Goal: Task Accomplishment & Management: Manage account settings

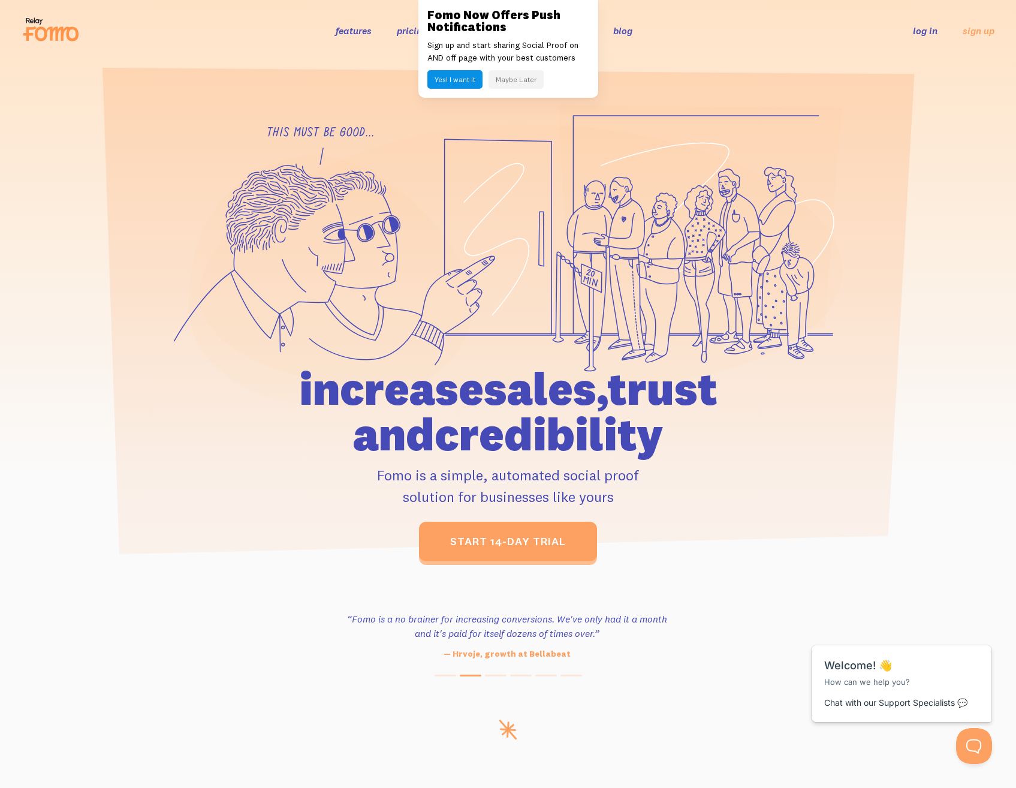
click at [530, 78] on button "Maybe Later" at bounding box center [516, 79] width 55 height 19
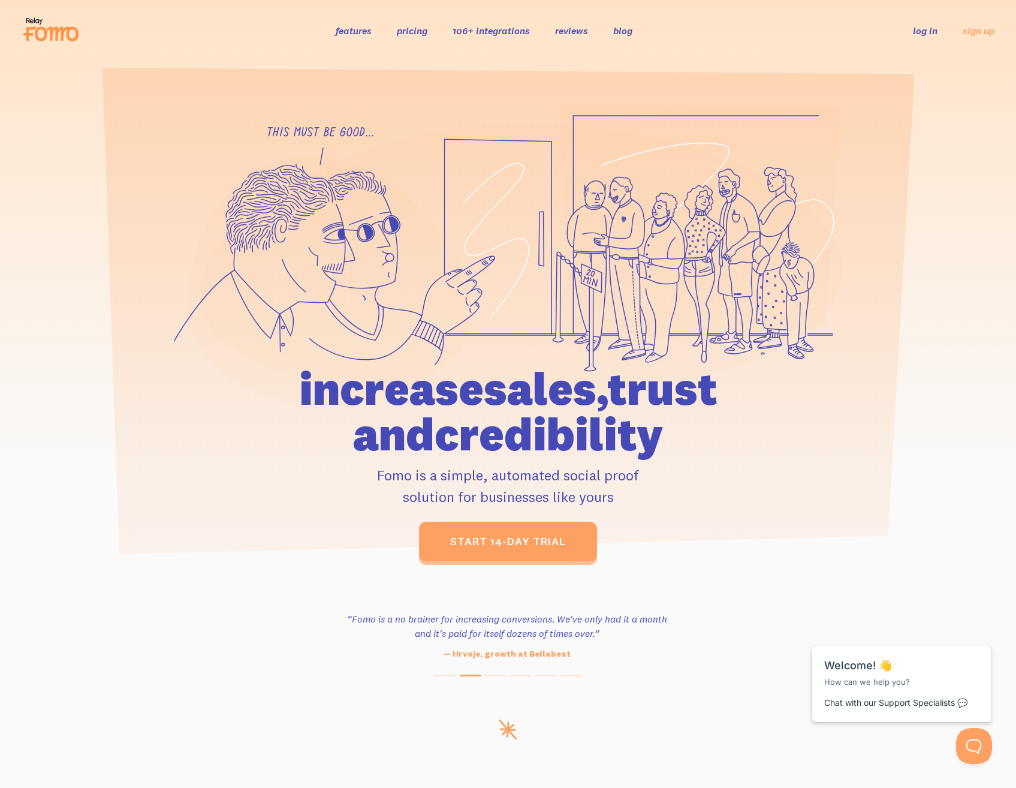
click at [923, 34] on link "log in" at bounding box center [925, 31] width 25 height 12
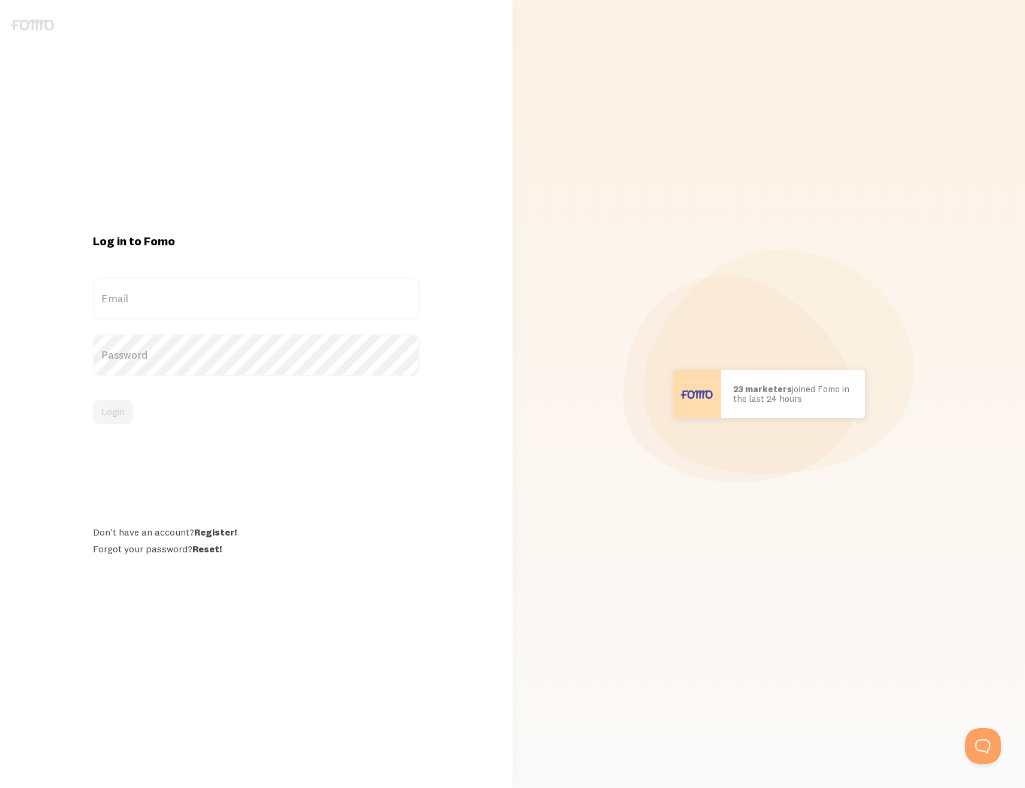
click at [203, 294] on label "Email" at bounding box center [256, 299] width 327 height 42
click at [203, 294] on input "Email" at bounding box center [256, 299] width 327 height 42
type input "[PERSON_NAME][EMAIL_ADDRESS][DOMAIN_NAME]"
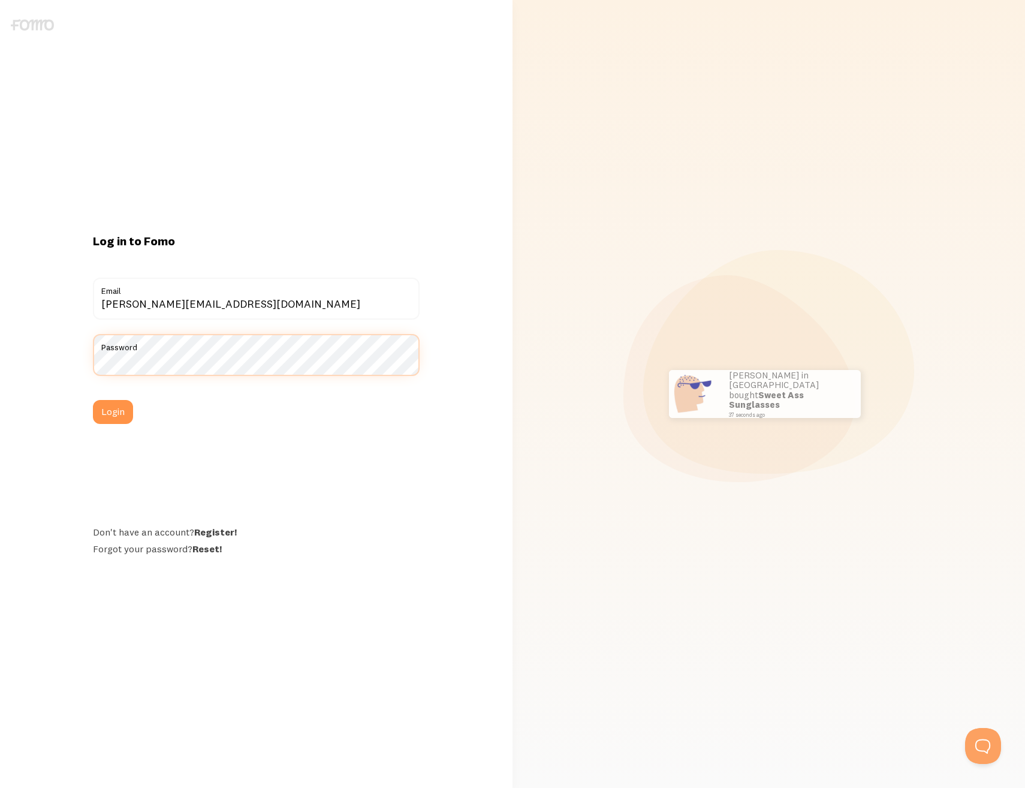
click at [93, 400] on button "Login" at bounding box center [113, 412] width 40 height 24
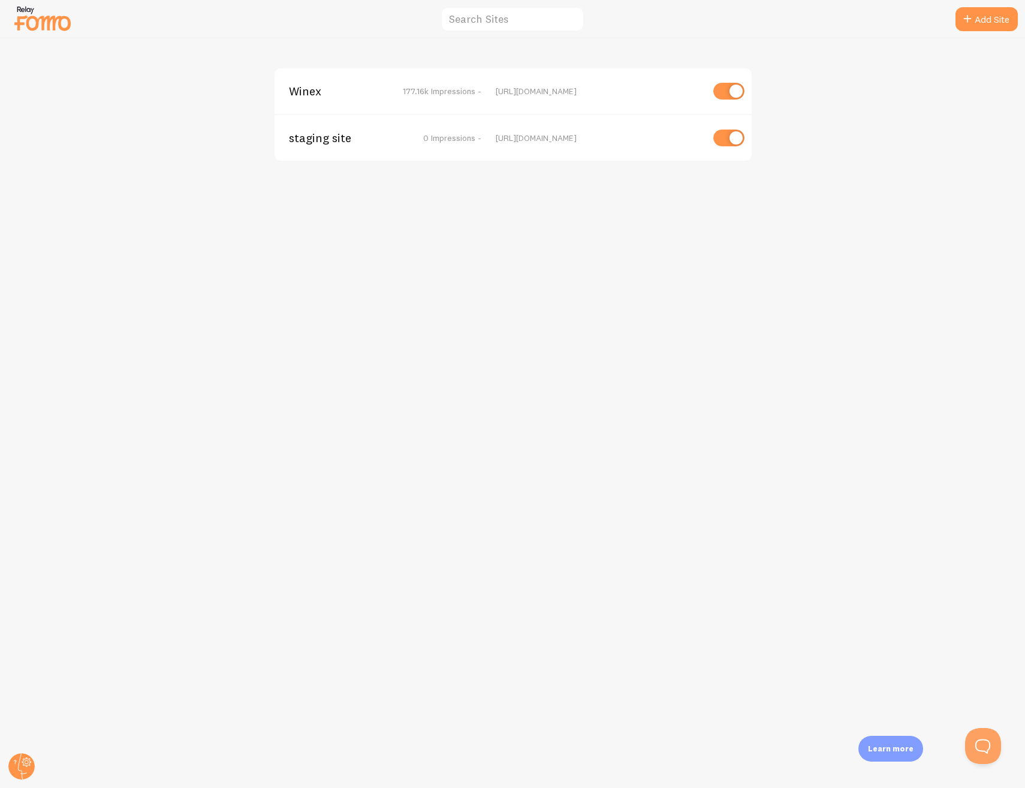
click at [297, 89] on span "Winex" at bounding box center [337, 91] width 97 height 11
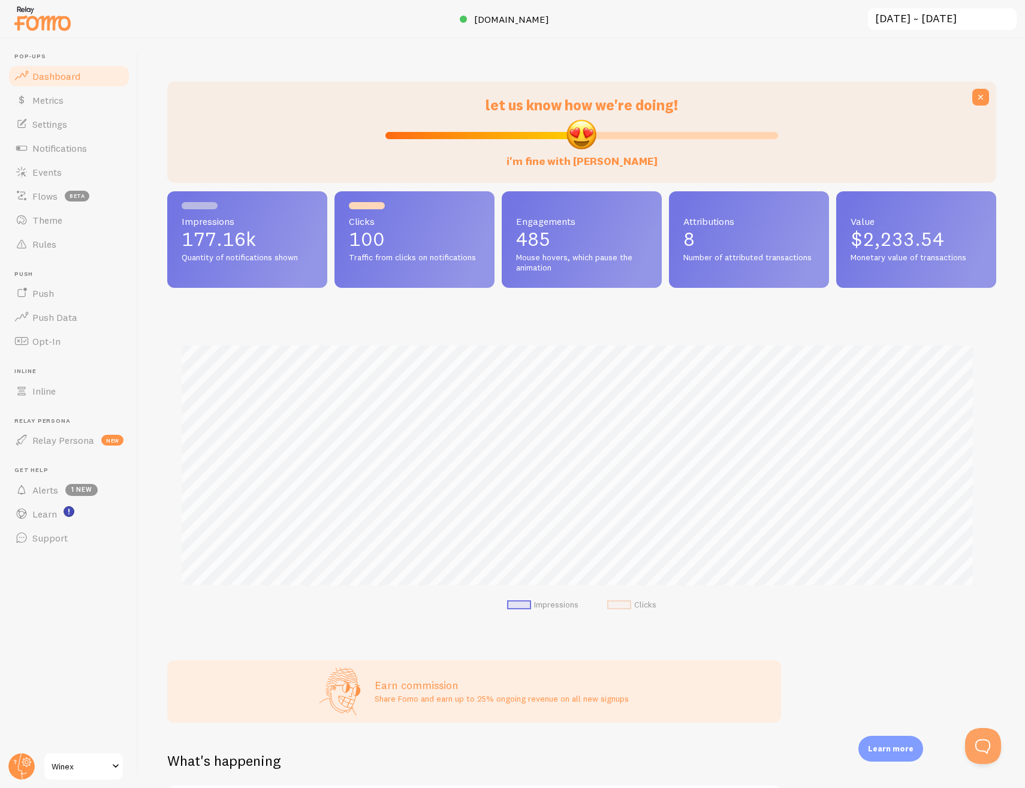
scroll to position [315, 820]
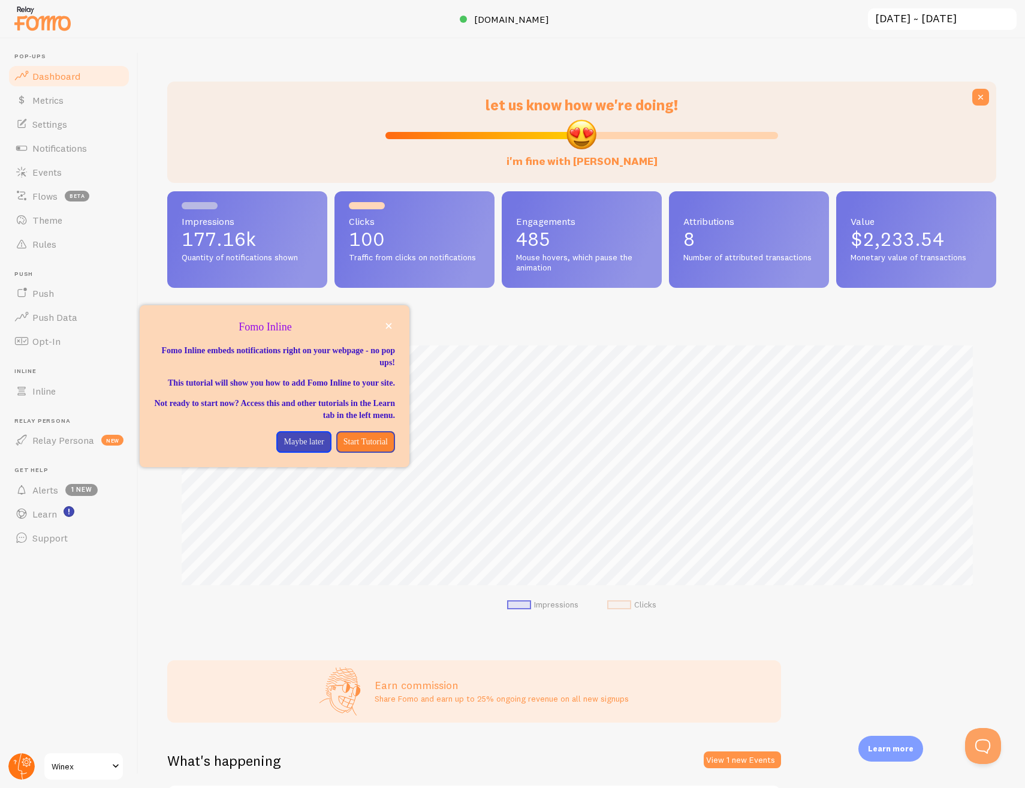
click at [12, 765] on circle at bounding box center [21, 766] width 26 height 26
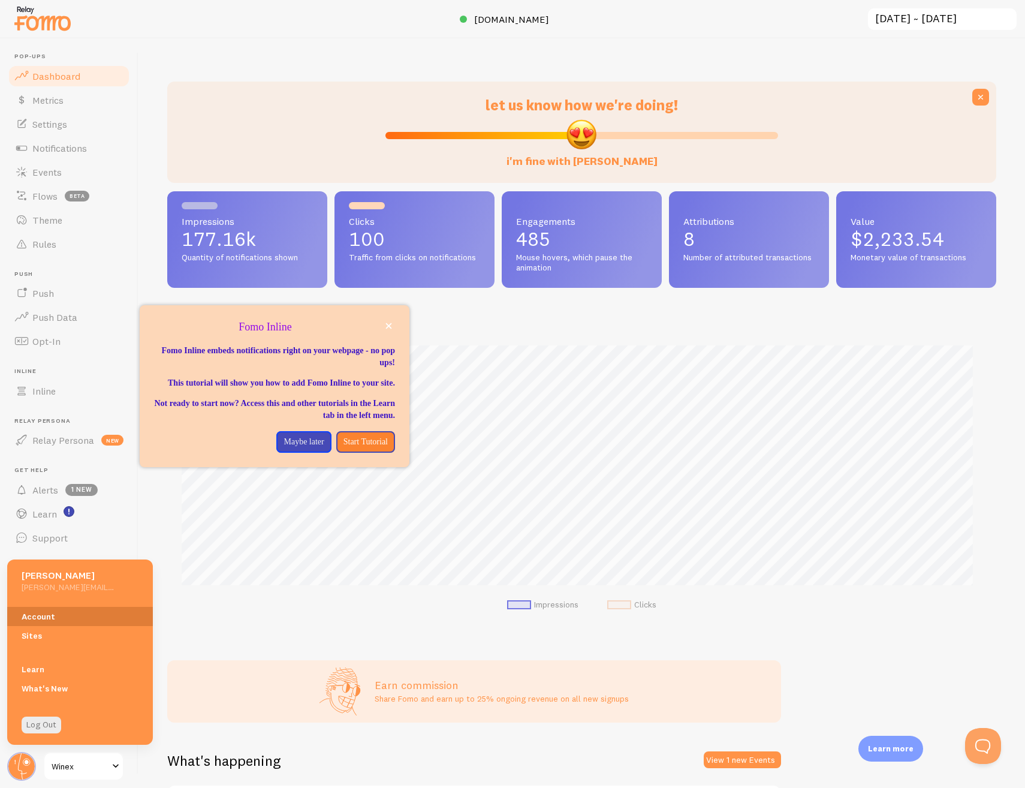
click at [32, 619] on link "Account" at bounding box center [80, 616] width 146 height 19
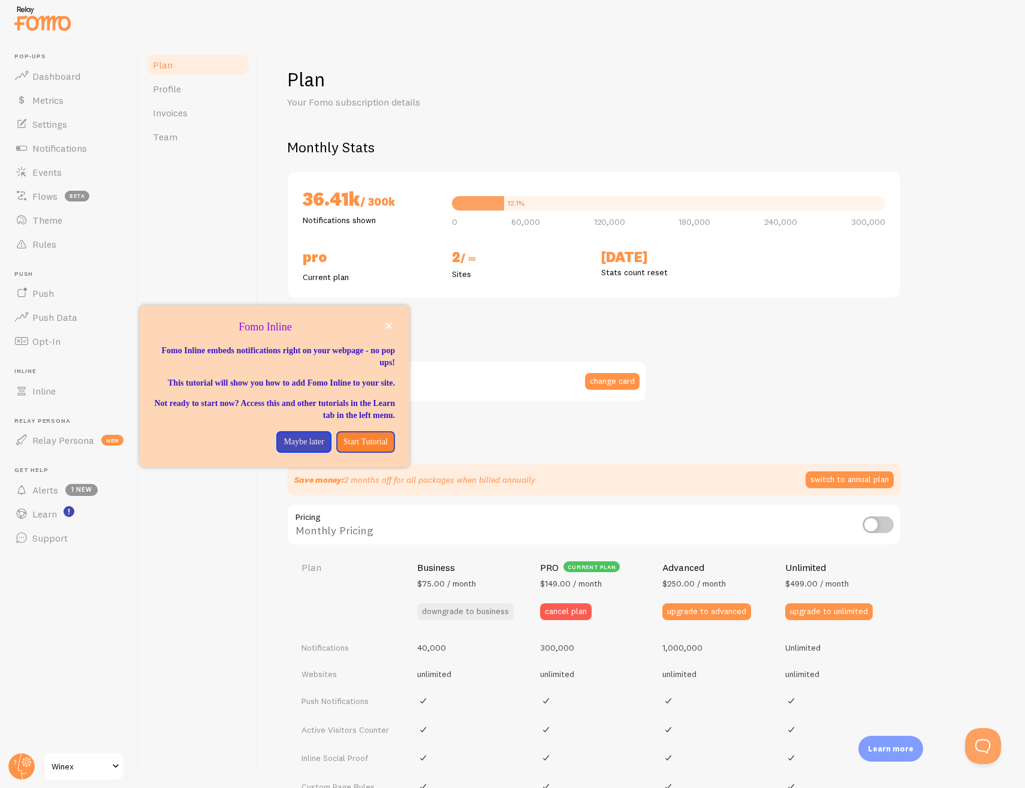
checkbox input "true"
click at [391, 325] on icon "close," at bounding box center [389, 326] width 7 height 7
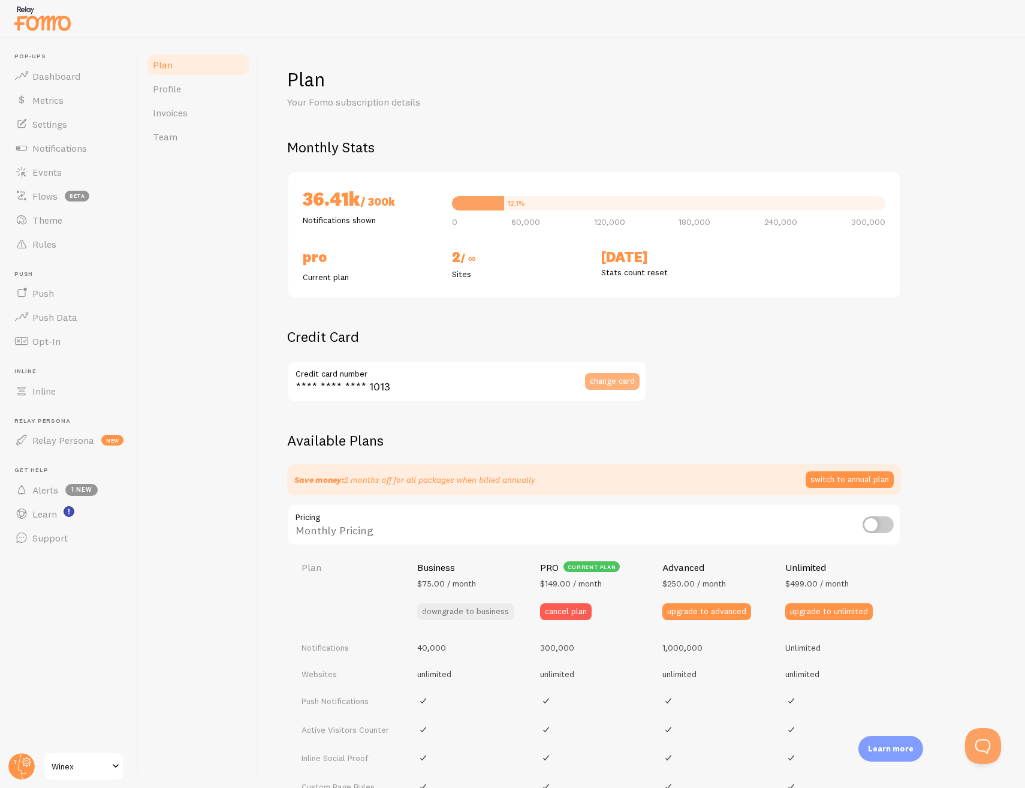
click at [603, 382] on span "change card" at bounding box center [612, 381] width 45 height 8
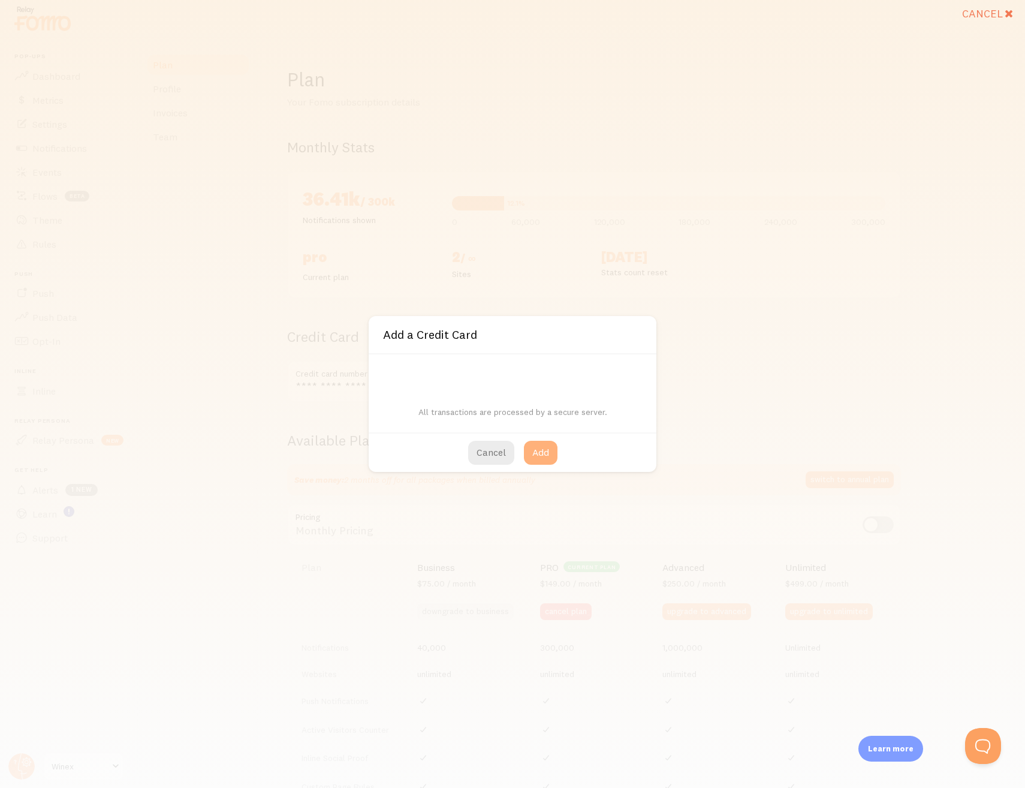
click at [545, 458] on button "Add" at bounding box center [541, 453] width 34 height 24
type input "**** **** **** 4223"
